Goal: Find contact information: Find contact information

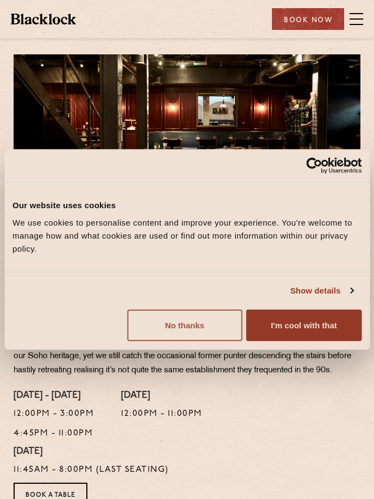
click at [182, 323] on button "No thanks" at bounding box center [184, 325] width 115 height 32
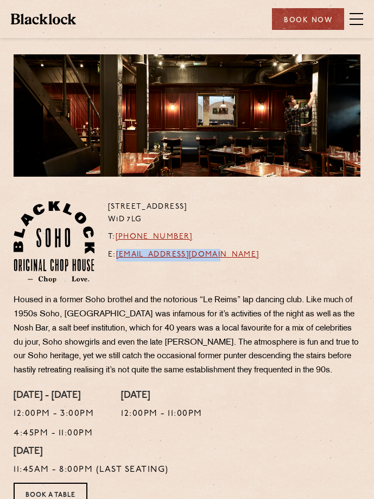
drag, startPoint x: 245, startPoint y: 254, endPoint x: 119, endPoint y: 257, distance: 126.1
click at [119, 257] on div "[STREET_ADDRESS] T: [PHONE_NUMBER] E: [EMAIL_ADDRESS][DOMAIN_NAME]" at bounding box center [186, 247] width 363 height 92
copy link "[EMAIL_ADDRESS][DOMAIN_NAME]"
click at [197, 234] on p "T: [PHONE_NUMBER]" at bounding box center [184, 237] width 152 height 12
drag, startPoint x: 188, startPoint y: 235, endPoint x: 118, endPoint y: 241, distance: 70.3
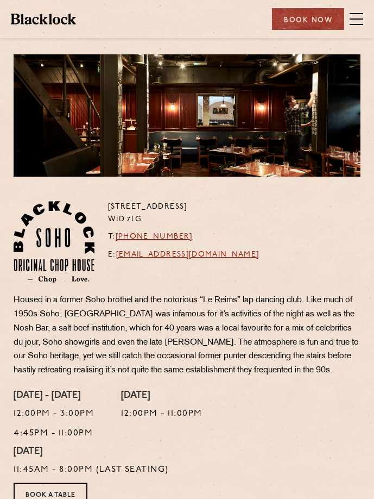
click at [118, 241] on p "T: [PHONE_NUMBER]" at bounding box center [184, 237] width 152 height 12
click at [239, 229] on div "[STREET_ADDRESS] T: [PHONE_NUMBER] E: [EMAIL_ADDRESS][DOMAIN_NAME]" at bounding box center [186, 247] width 363 height 92
drag, startPoint x: 183, startPoint y: 236, endPoint x: 136, endPoint y: 240, distance: 46.3
click at [136, 240] on p "T: [PHONE_NUMBER]" at bounding box center [184, 237] width 152 height 12
copy link "20 3441 6996"
